Goal: Navigation & Orientation: Go to known website

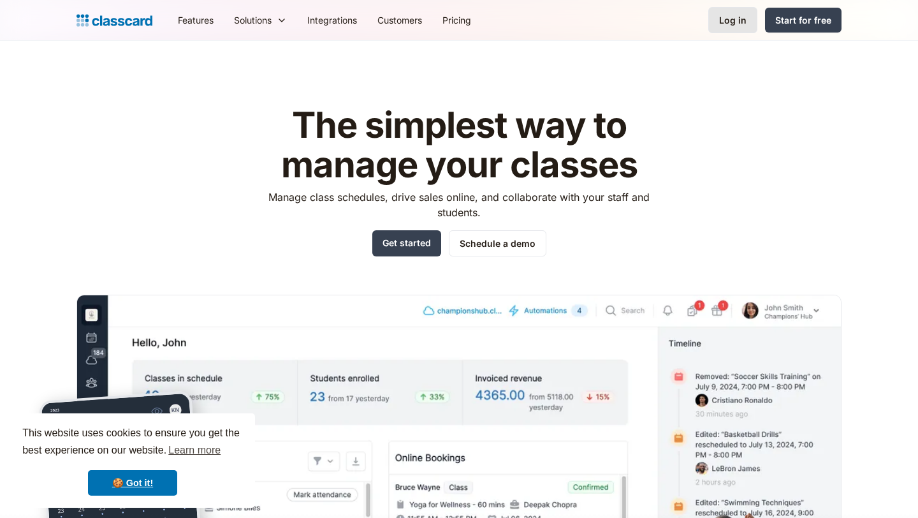
click at [631, 15] on link "Log in" at bounding box center [733, 20] width 49 height 26
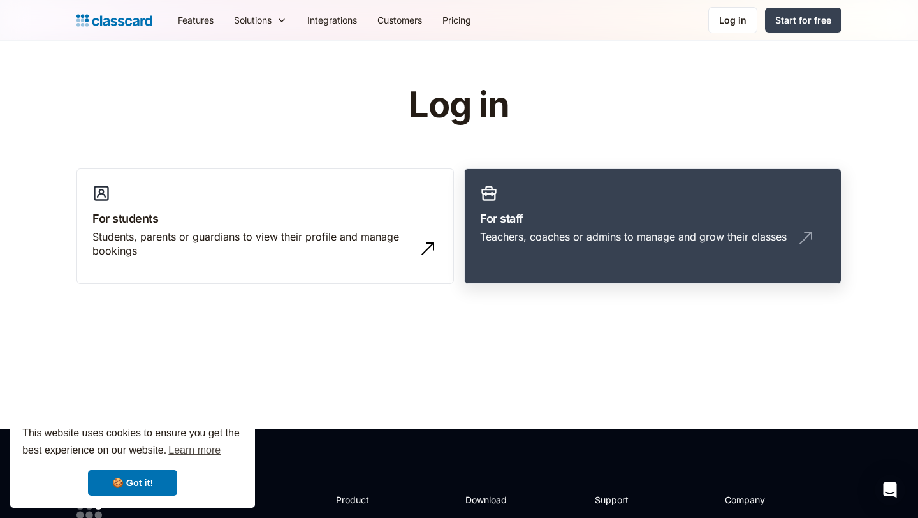
click at [705, 228] on link "For staff Teachers, coaches or admins to manage and grow their classes" at bounding box center [653, 226] width 378 height 116
